Goal: Task Accomplishment & Management: Manage account settings

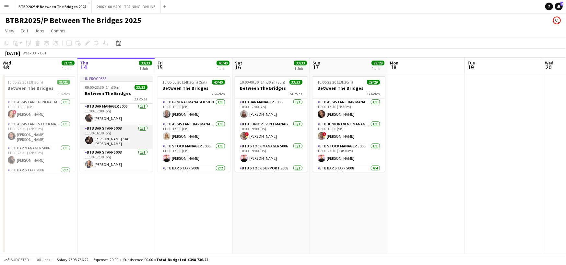
scroll to position [97, 0]
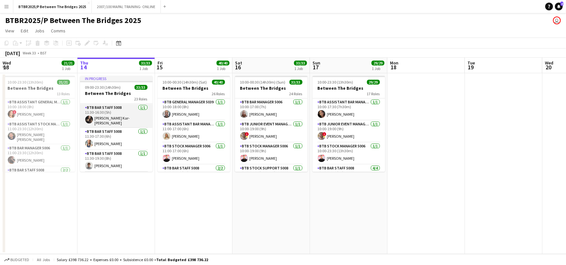
click at [116, 116] on app-card-role "BTB Bar Staff 5008 [DATE] 11:30-16:30 (5h) [PERSON_NAME] Kar-[PERSON_NAME]" at bounding box center [116, 116] width 73 height 24
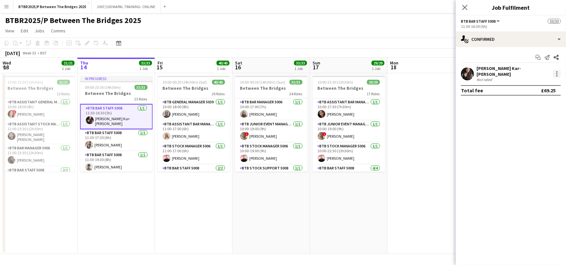
click at [555, 70] on div at bounding box center [557, 74] width 8 height 8
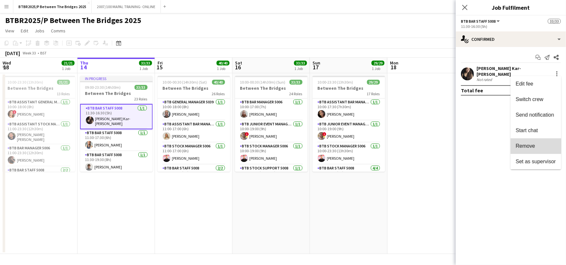
click at [534, 149] on button "Remove" at bounding box center [536, 146] width 51 height 16
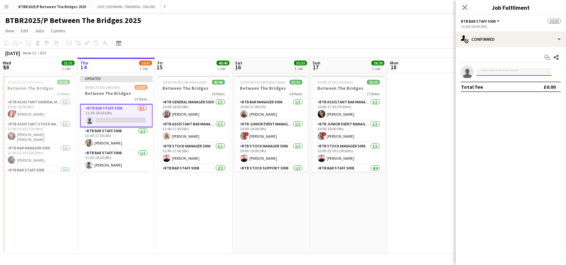
click at [528, 70] on input at bounding box center [514, 72] width 75 height 8
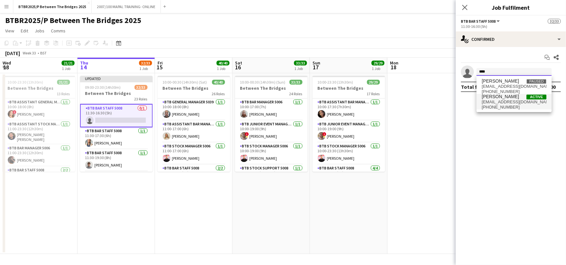
type input "****"
click at [518, 105] on span "[PHONE_NUMBER]" at bounding box center [514, 107] width 65 height 5
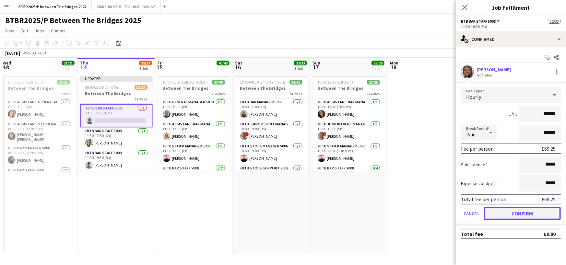
click at [529, 216] on button "Confirm" at bounding box center [522, 213] width 77 height 13
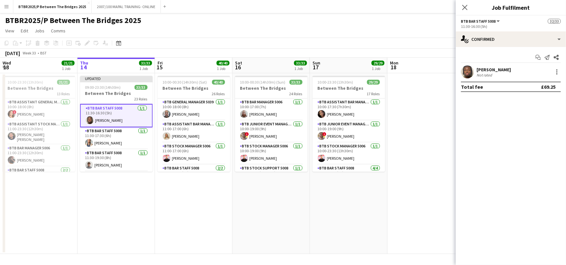
click at [467, 1] on div "Close pop-in" at bounding box center [465, 7] width 18 height 15
click at [466, 6] on icon at bounding box center [465, 7] width 6 height 6
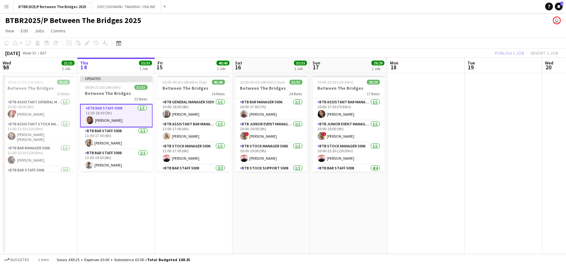
click at [504, 53] on div "Publish 1 job Revert 1 job" at bounding box center [526, 53] width 79 height 8
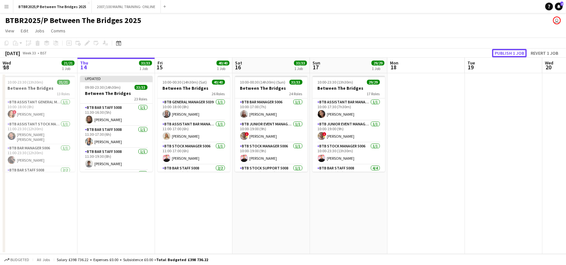
click at [504, 53] on button "Publish 1 job" at bounding box center [509, 53] width 35 height 8
